Goal: Check status: Check status

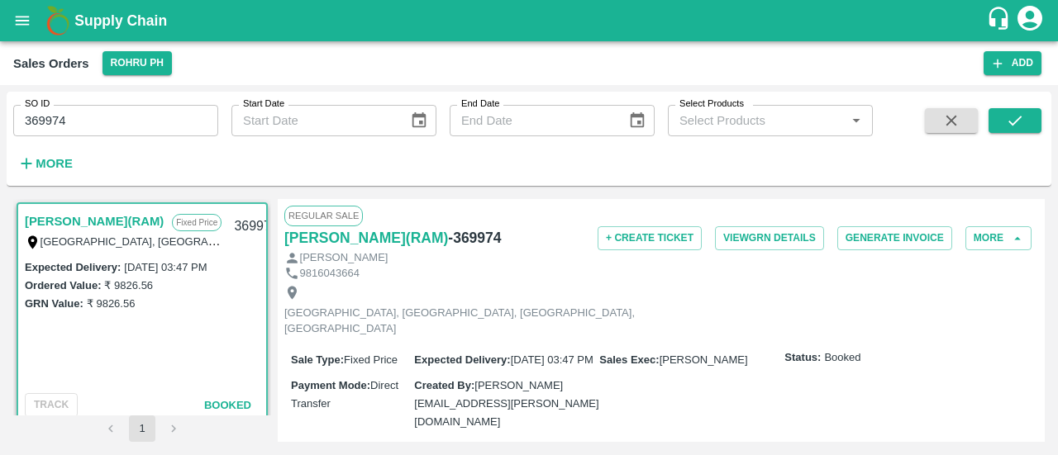
scroll to position [7, 0]
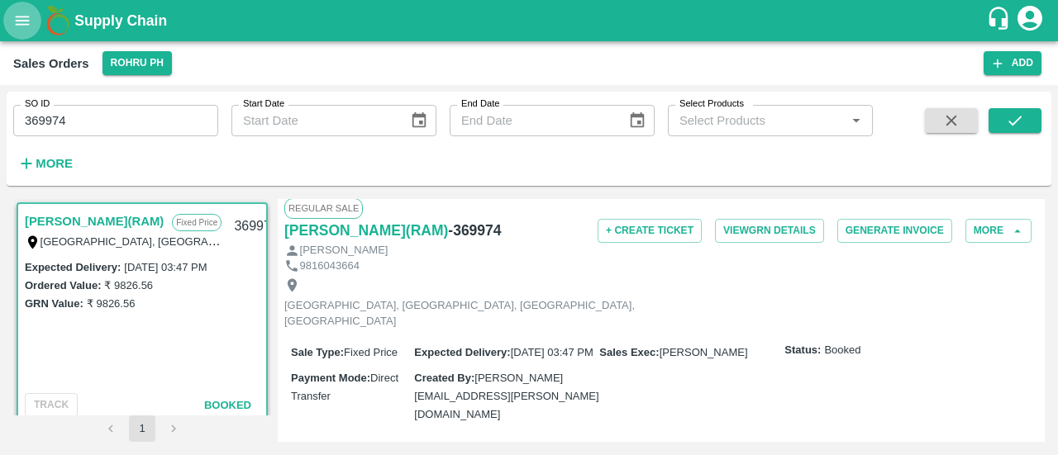
click at [7, 22] on button "open drawer" at bounding box center [22, 21] width 38 height 38
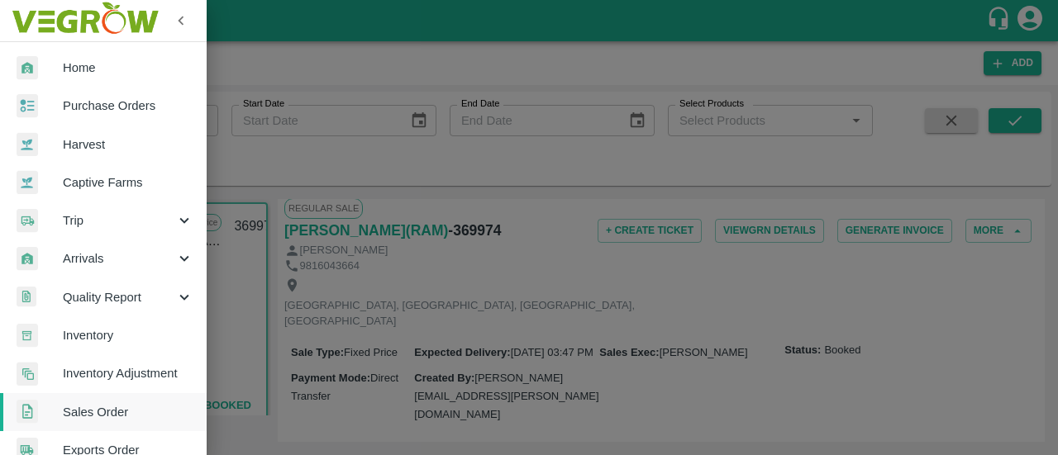
click at [89, 108] on span "Purchase Orders" at bounding box center [128, 106] width 131 height 18
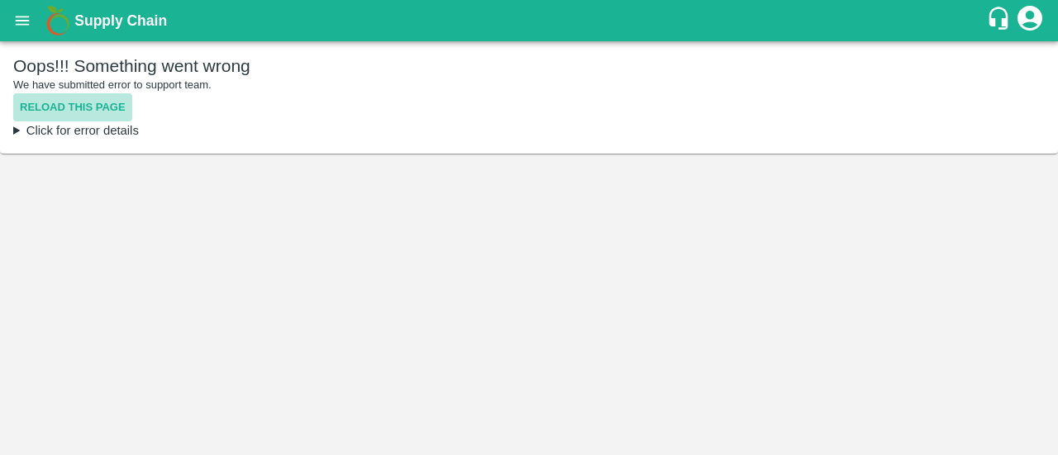
click at [85, 108] on button "Reload this page" at bounding box center [72, 107] width 119 height 29
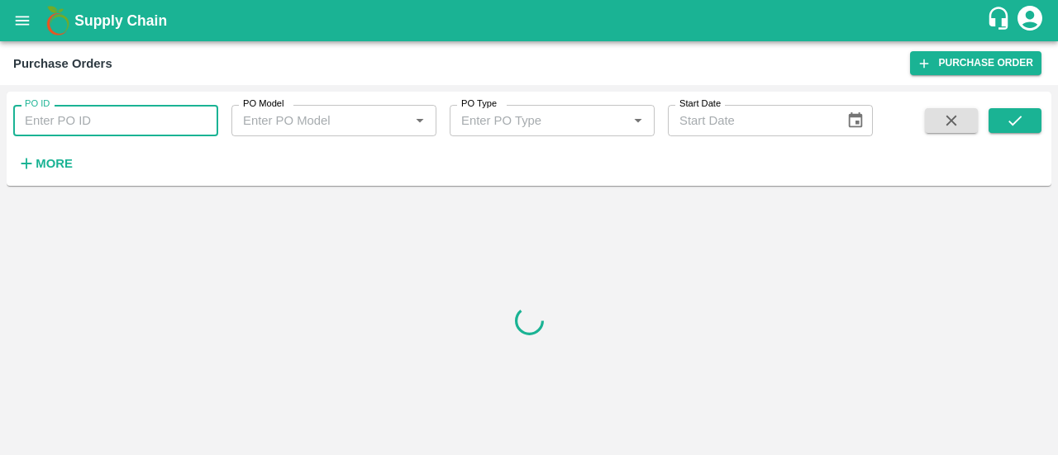
click at [102, 123] on input "PO ID" at bounding box center [115, 120] width 205 height 31
paste input "174390"
type input "174390"
click at [1021, 123] on icon "submit" at bounding box center [1015, 121] width 18 height 18
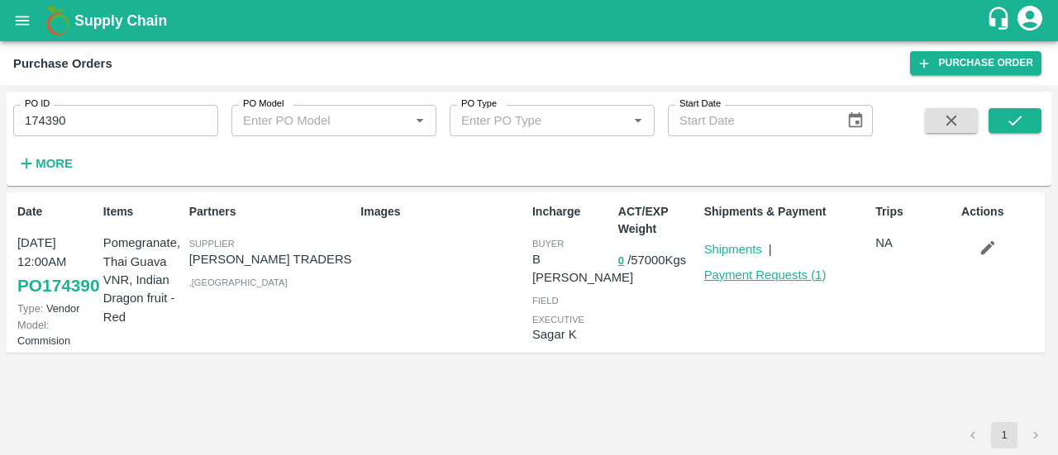
click at [782, 273] on link "Payment Requests ( 1 )" at bounding box center [765, 275] width 122 height 13
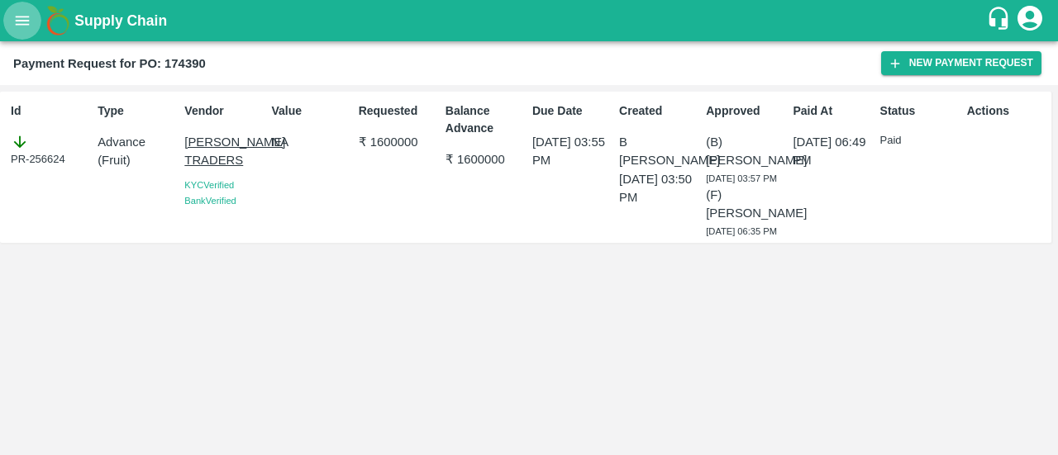
click at [16, 16] on icon "open drawer" at bounding box center [23, 20] width 14 height 9
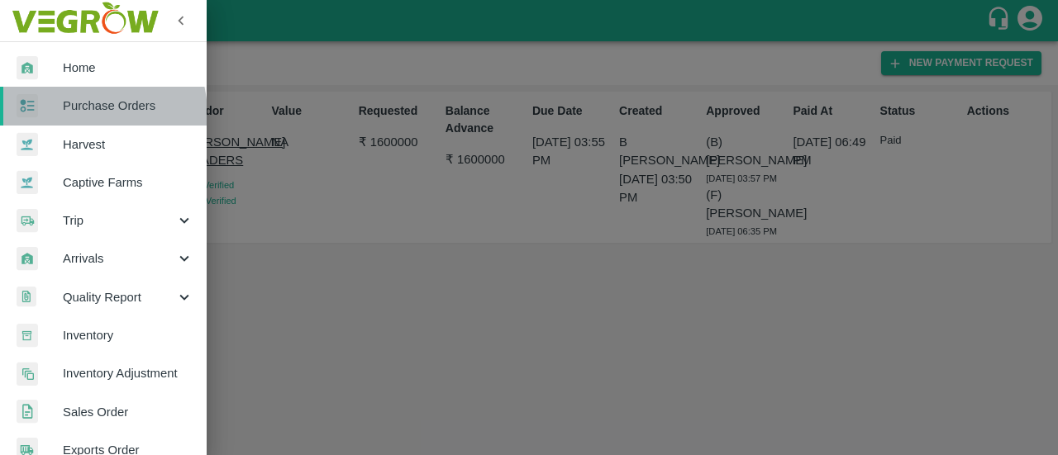
click at [78, 114] on span "Purchase Orders" at bounding box center [128, 106] width 131 height 18
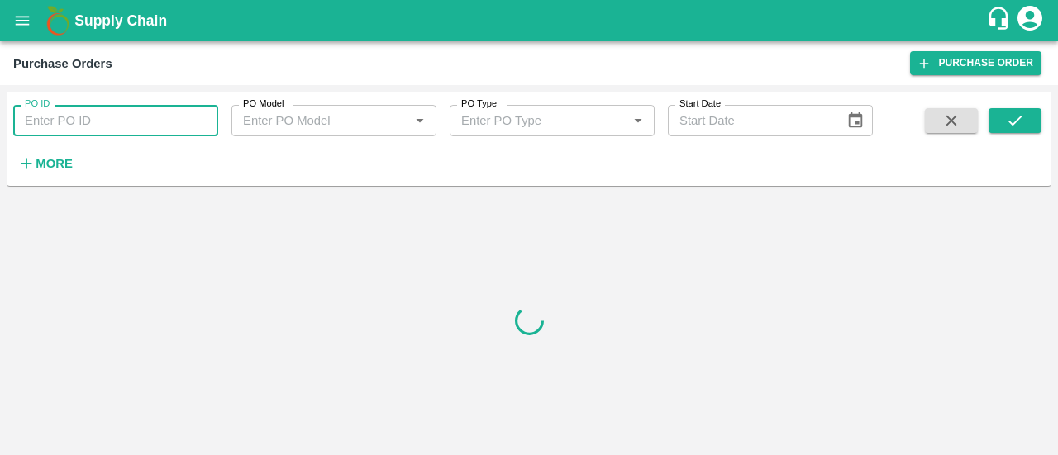
click at [126, 117] on input "PO ID" at bounding box center [115, 120] width 205 height 31
paste input "174980"
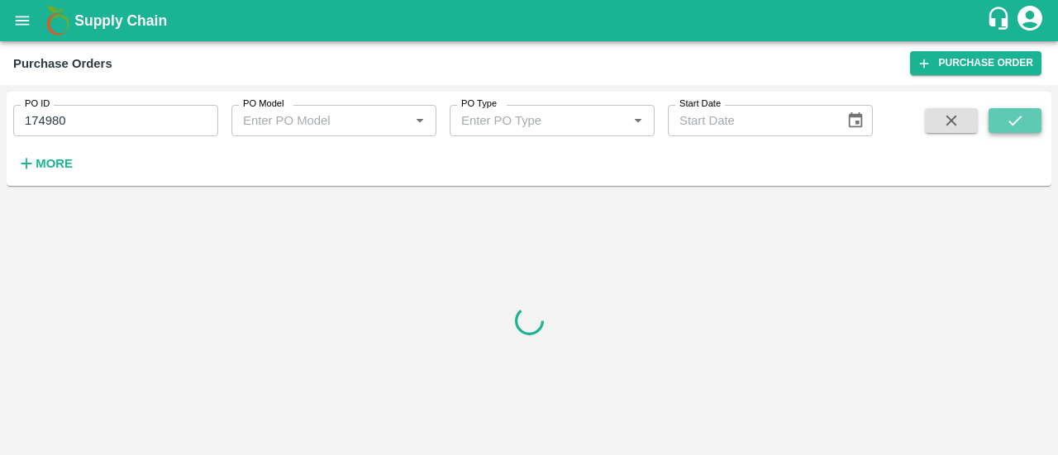
click at [1018, 126] on icon "submit" at bounding box center [1015, 121] width 18 height 18
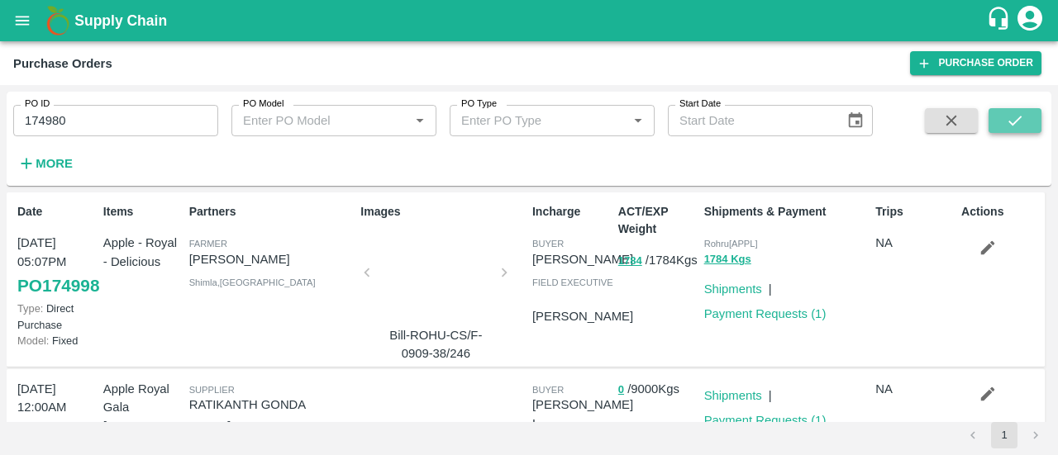
click at [1015, 123] on icon "submit" at bounding box center [1014, 121] width 13 height 10
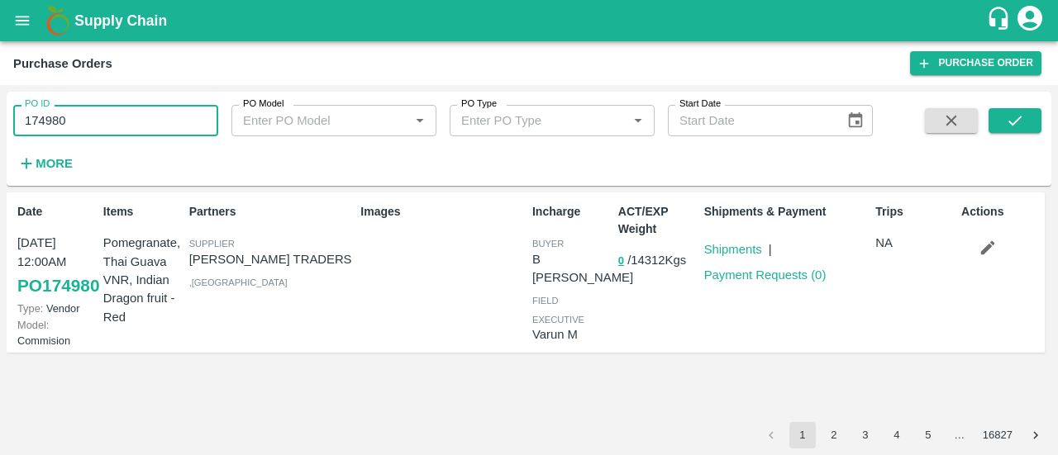
click at [159, 125] on input "174980" at bounding box center [115, 120] width 205 height 31
type input "1"
paste input "text"
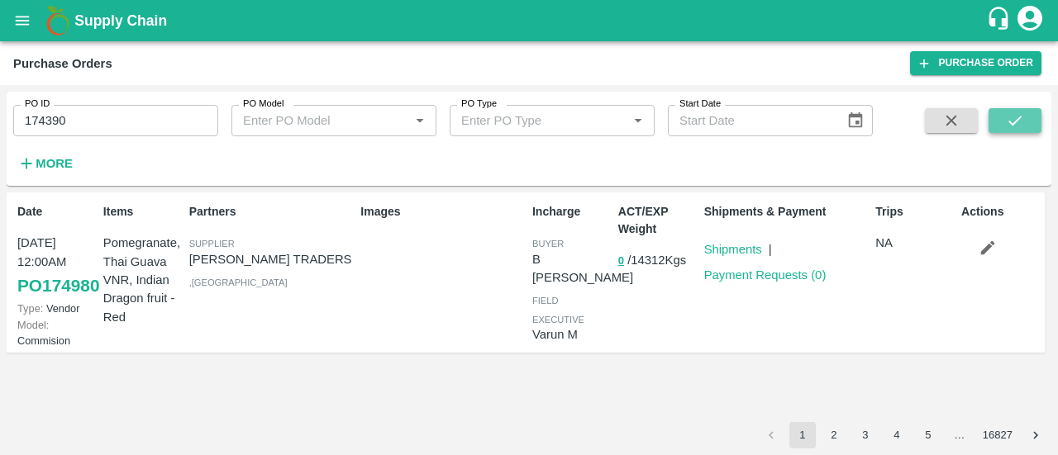
click at [1006, 118] on icon "submit" at bounding box center [1015, 121] width 18 height 18
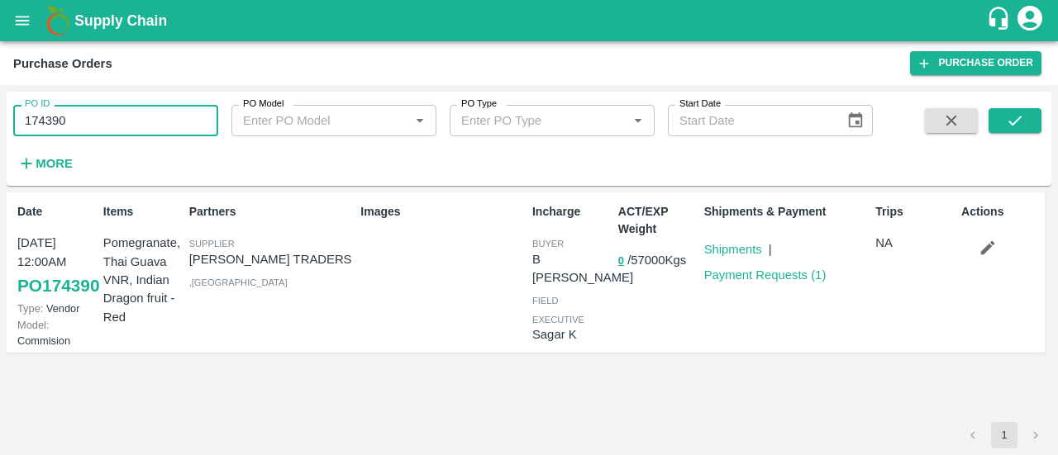
click at [102, 120] on input "174390" at bounding box center [115, 120] width 205 height 31
type input "1"
click at [398, 320] on div "Images" at bounding box center [440, 273] width 172 height 152
click at [111, 119] on input "PO ID" at bounding box center [115, 120] width 205 height 31
paste input "text"
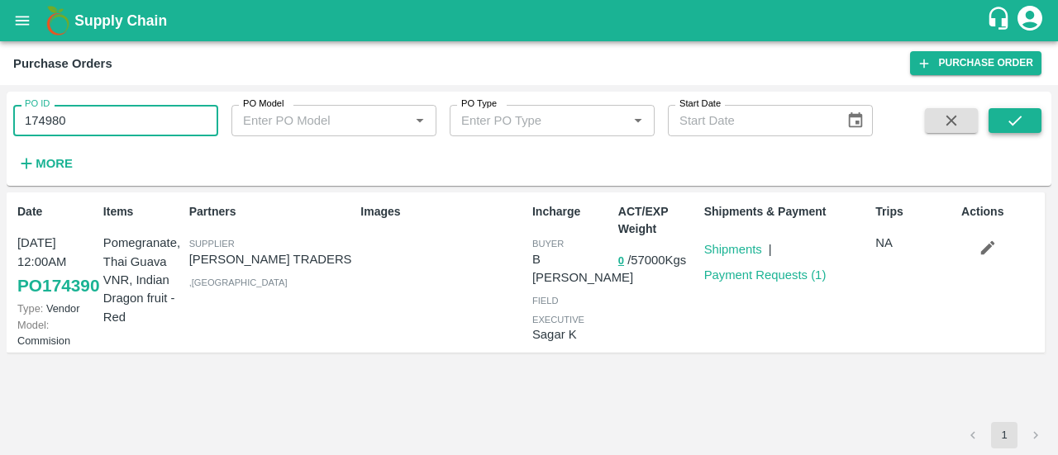
type input "174980"
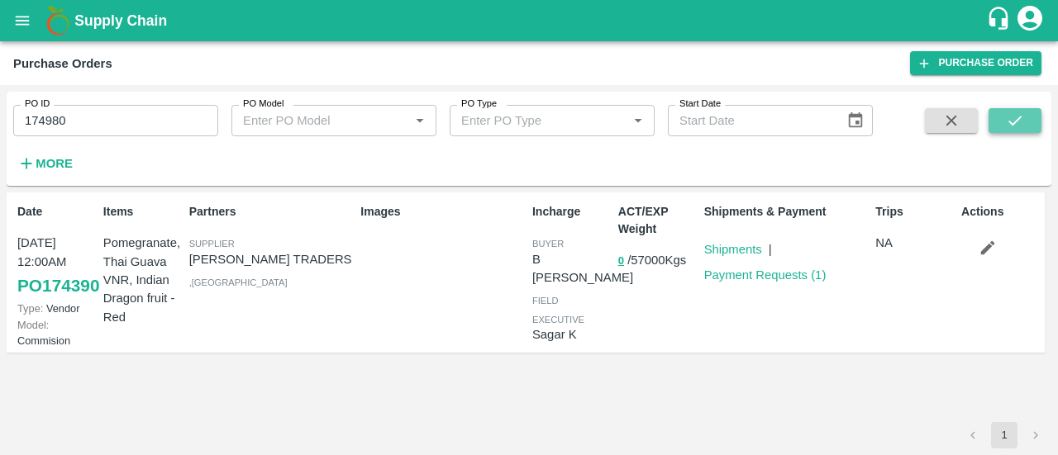
click at [1003, 115] on button "submit" at bounding box center [1014, 120] width 53 height 25
click at [719, 250] on link "Shipments" at bounding box center [733, 249] width 58 height 13
